Goal: Find specific page/section: Find specific page/section

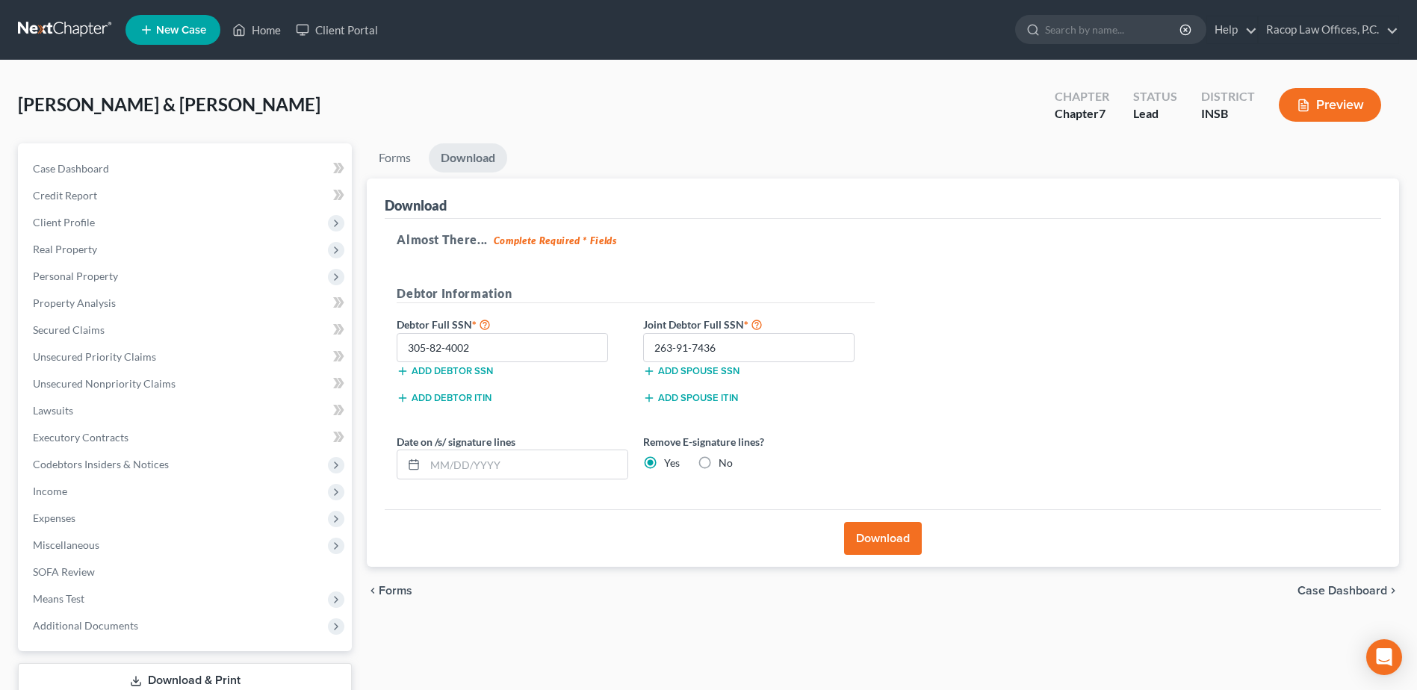
click at [58, 34] on link at bounding box center [66, 29] width 96 height 27
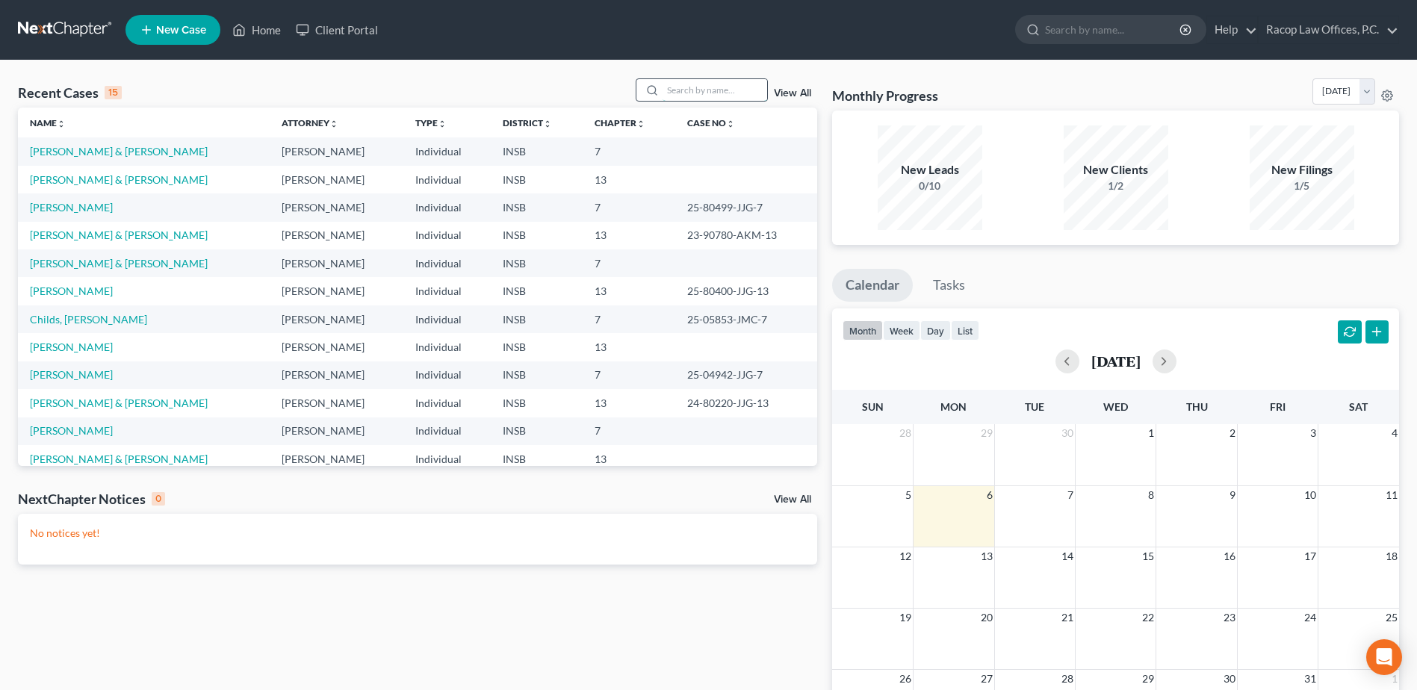
click at [704, 90] on input "search" at bounding box center [715, 90] width 105 height 22
type input "williams, s"
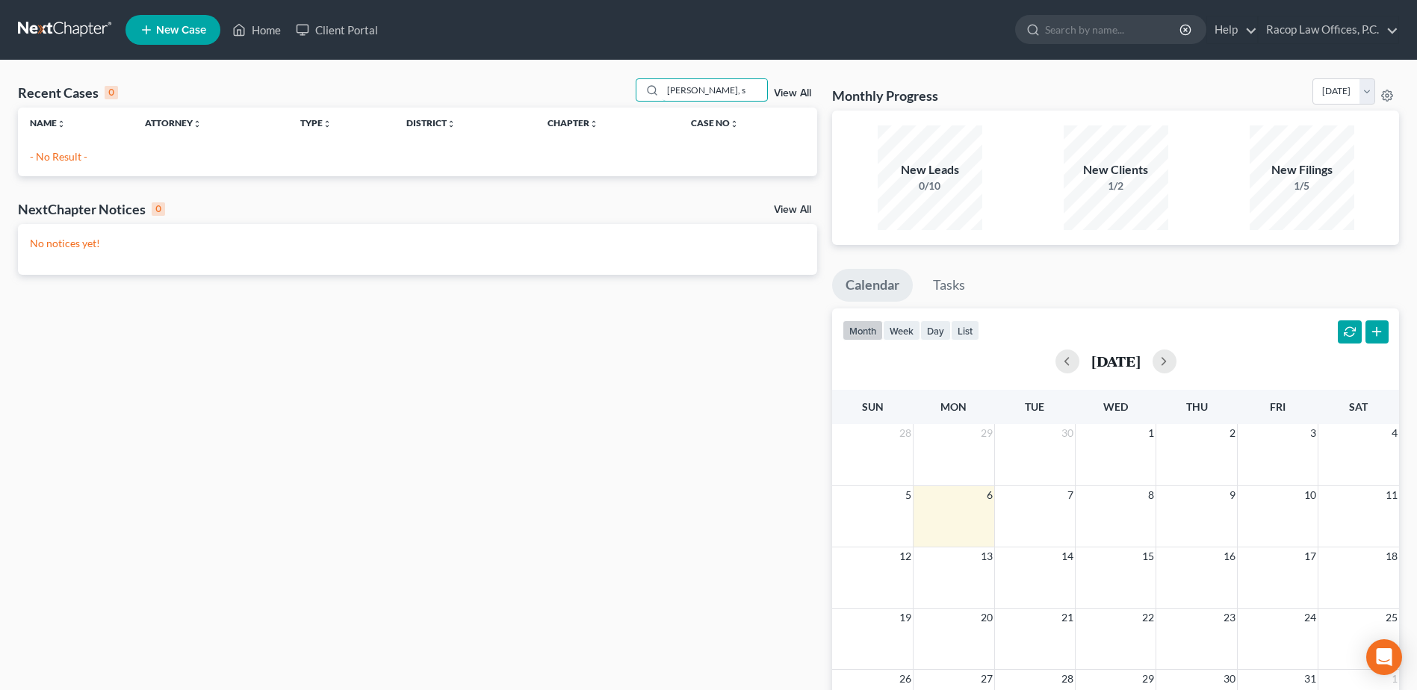
drag, startPoint x: 734, startPoint y: 87, endPoint x: 622, endPoint y: 87, distance: 112.1
click at [622, 87] on div "Recent Cases 0 williams, s View All" at bounding box center [417, 92] width 799 height 29
